Goal: Complete application form

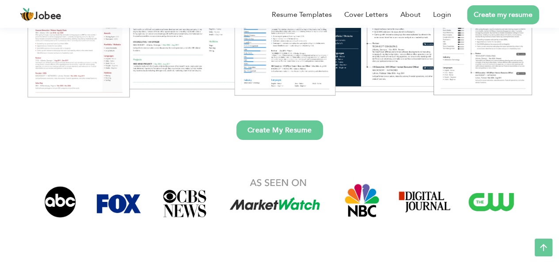
scroll to position [199, 0]
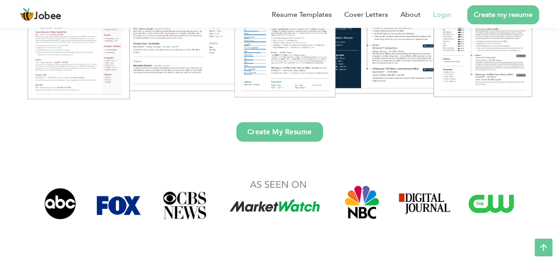
click at [444, 17] on link "Login" at bounding box center [442, 14] width 18 height 11
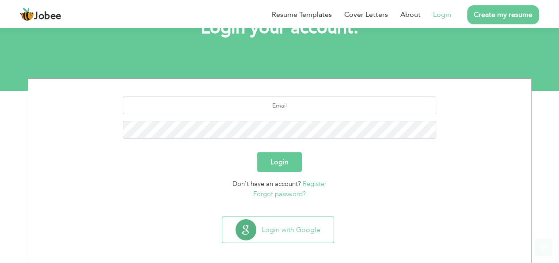
scroll to position [72, 0]
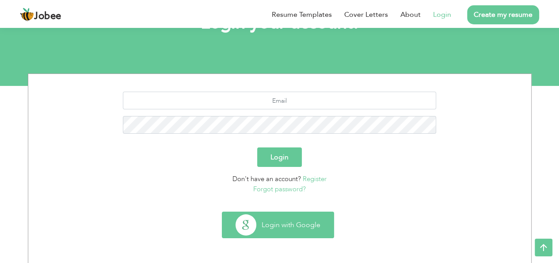
click at [292, 215] on button "Login with Google" at bounding box center [277, 225] width 111 height 26
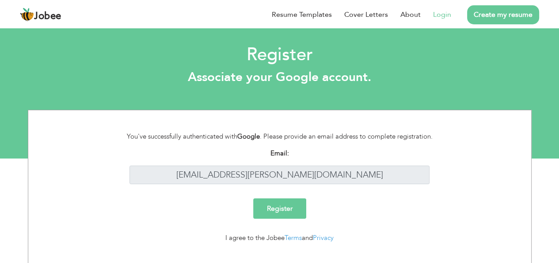
click at [280, 204] on input "Register" at bounding box center [279, 208] width 53 height 20
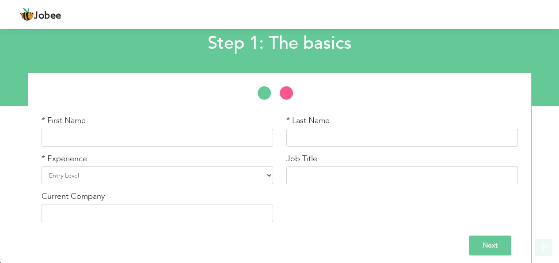
scroll to position [58, 0]
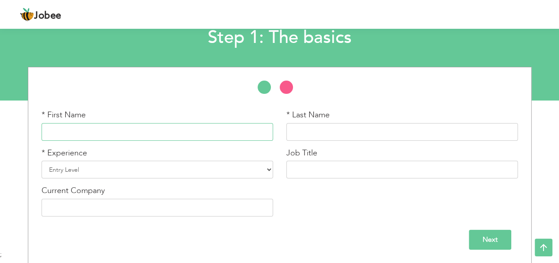
click at [200, 126] on input "text" at bounding box center [158, 132] width 232 height 18
type input "saira"
click at [308, 135] on input "text" at bounding box center [402, 132] width 232 height 18
type input "mukhtiar"
click at [244, 168] on select "Entry Level Less than 1 Year 1 Year 2 Years 3 Years 4 Years 5 Years 6 Years 7 Y…" at bounding box center [158, 169] width 232 height 18
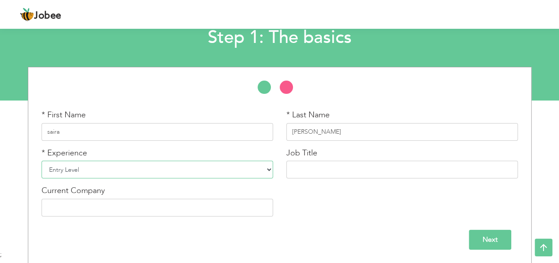
select select "2"
click at [42, 160] on select "Entry Level Less than 1 Year 1 Year 2 Years 3 Years 4 Years 5 Years 6 Years 7 Y…" at bounding box center [158, 169] width 232 height 18
click at [297, 171] on input "text" at bounding box center [402, 169] width 232 height 18
type input "HR"
click at [222, 208] on input "text" at bounding box center [158, 207] width 232 height 18
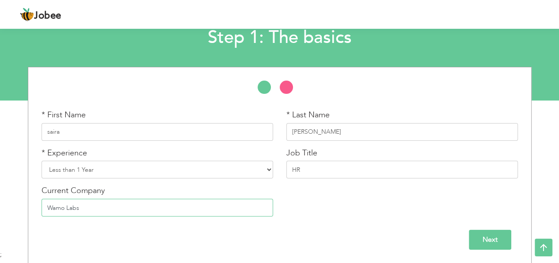
type input "Wamo Labs"
click at [492, 241] on input "Next" at bounding box center [490, 239] width 42 height 20
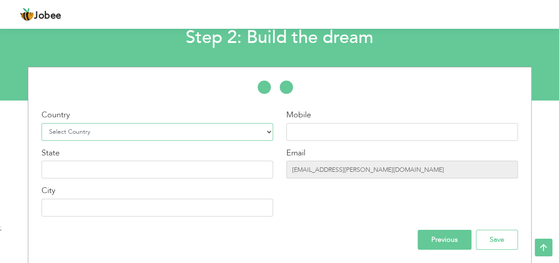
click at [174, 134] on select "Select Country Afghanistan Albania Algeria American Samoa Andorra Angola Anguil…" at bounding box center [158, 132] width 232 height 18
select select "166"
click at [42, 123] on select "Select Country Afghanistan Albania Algeria American Samoa Andorra Angola Anguil…" at bounding box center [158, 132] width 232 height 18
click at [330, 132] on input "text" at bounding box center [402, 132] width 232 height 18
type input "03181647784"
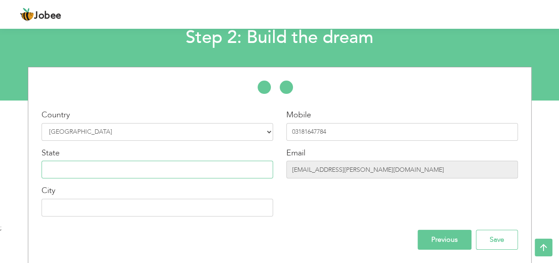
click at [200, 173] on input "text" at bounding box center [158, 169] width 232 height 18
type input "punjab"
click at [206, 212] on input "text" at bounding box center [158, 207] width 232 height 18
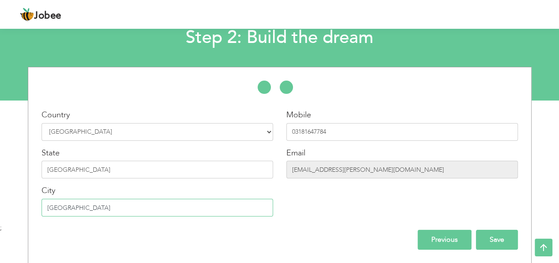
type input "[GEOGRAPHIC_DATA]"
click at [488, 242] on input "Save" at bounding box center [497, 239] width 42 height 20
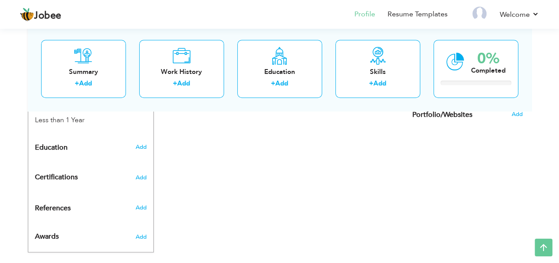
scroll to position [361, 0]
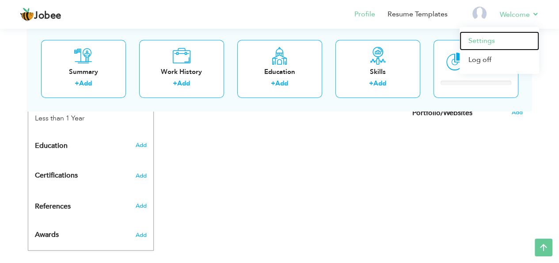
click at [485, 38] on link "Settings" at bounding box center [500, 40] width 80 height 19
